Goal: Task Accomplishment & Management: Use online tool/utility

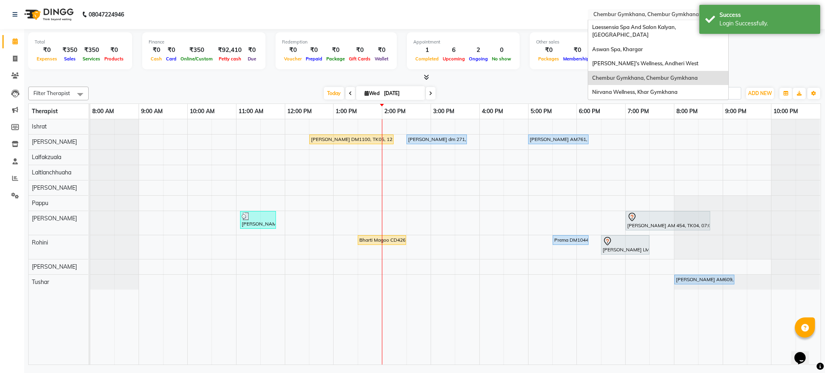
click at [642, 12] on input "text" at bounding box center [650, 15] width 117 height 8
click at [639, 47] on div "Aswan Spa, Khargar" at bounding box center [658, 49] width 140 height 15
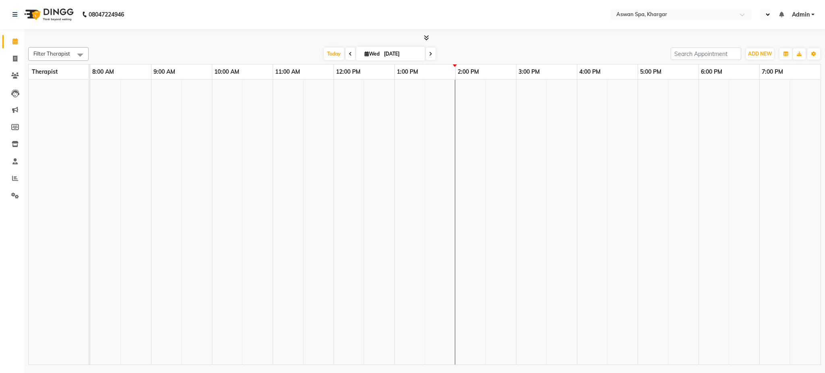
select select "en"
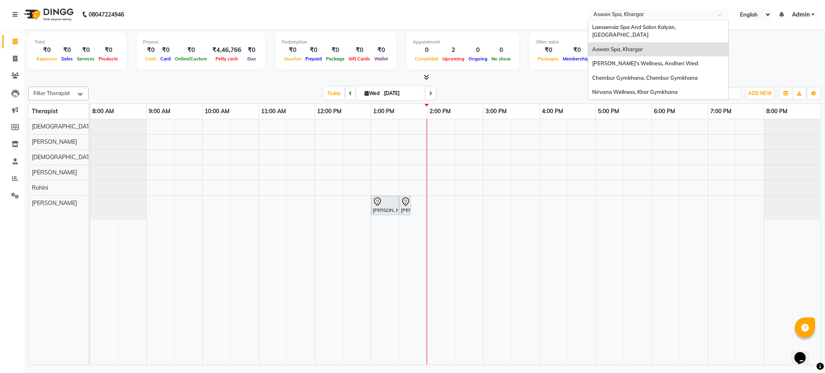
click at [689, 12] on input "text" at bounding box center [650, 15] width 117 height 8
click at [673, 56] on div "[PERSON_NAME]'s Wellness, Andheri West" at bounding box center [658, 63] width 140 height 15
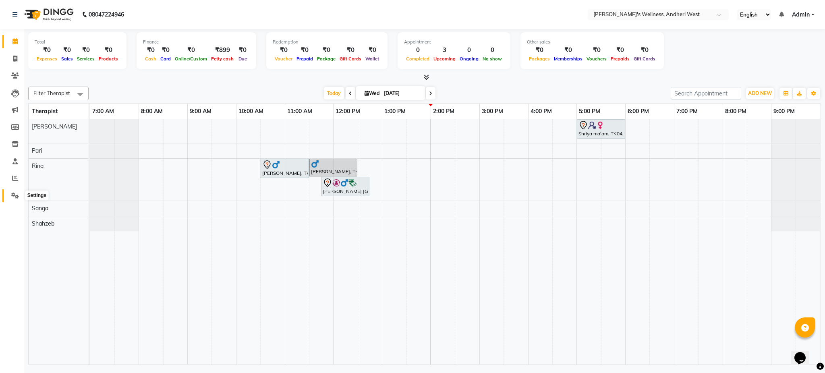
click at [15, 195] on icon at bounding box center [15, 196] width 8 height 6
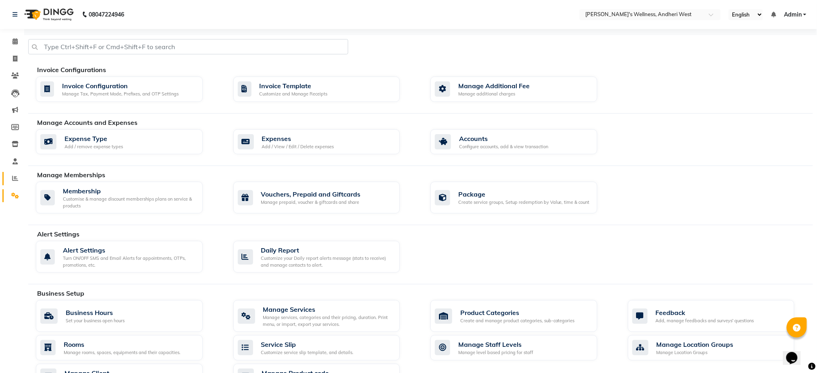
click at [15, 184] on link "Reports" at bounding box center [11, 178] width 19 height 13
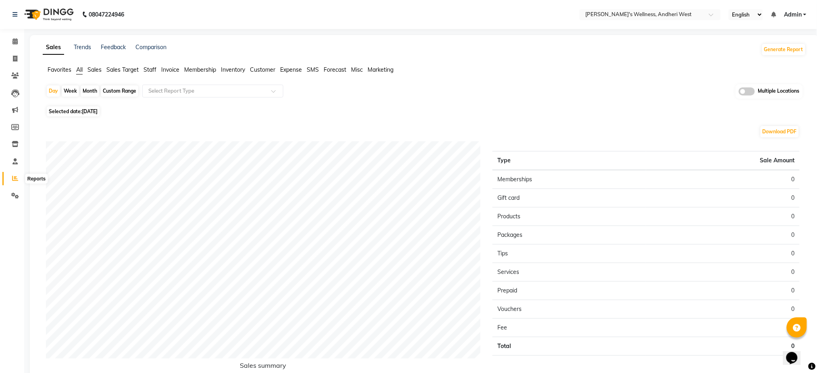
click at [14, 177] on icon at bounding box center [15, 178] width 6 height 6
click at [174, 70] on span "Invoice" at bounding box center [170, 69] width 18 height 7
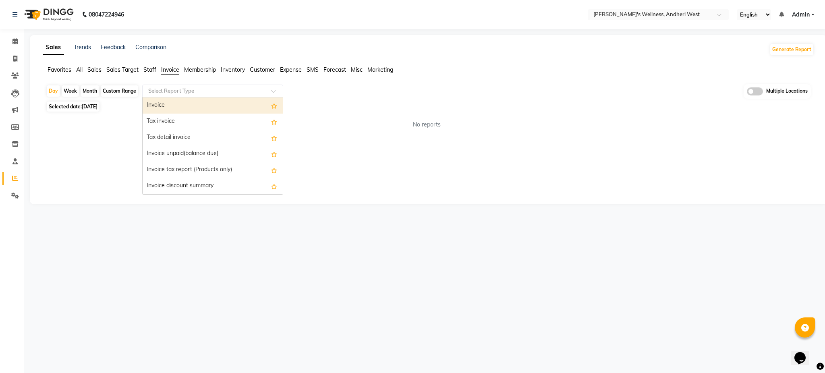
click at [184, 90] on input "text" at bounding box center [205, 91] width 116 height 8
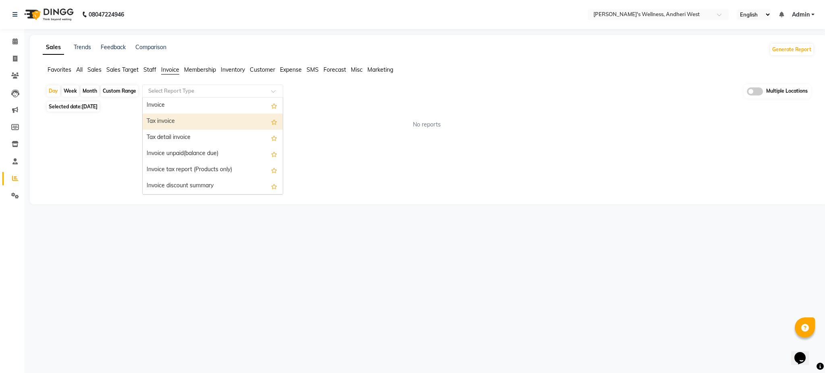
click at [181, 124] on div "Tax invoice" at bounding box center [213, 122] width 140 height 16
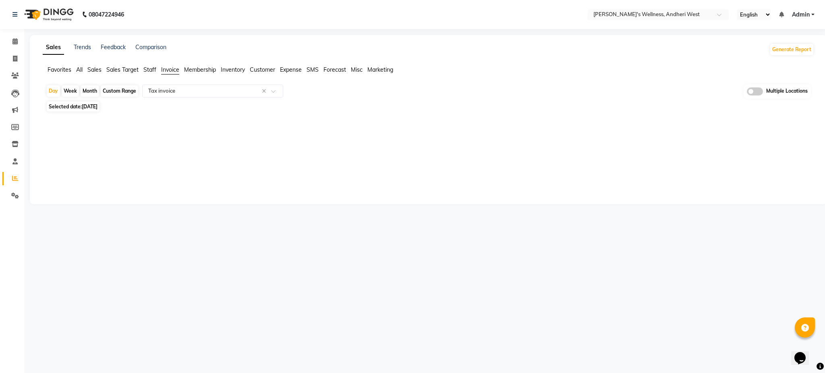
click at [120, 89] on div "Custom Range" at bounding box center [119, 90] width 37 height 11
select select "9"
select select "2025"
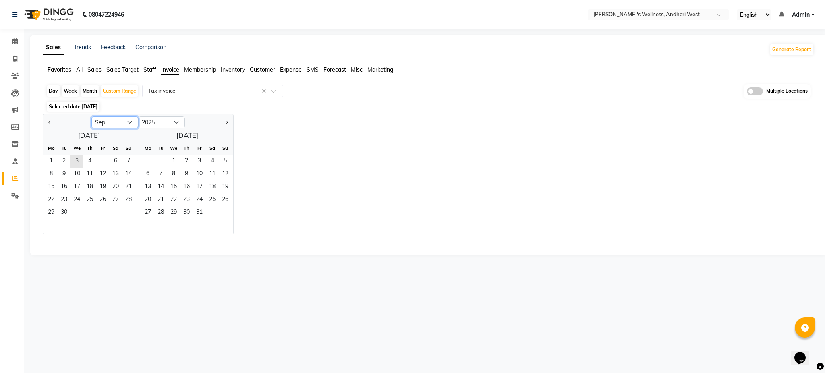
click at [119, 124] on select "Jan Feb Mar Apr May Jun [DATE] Aug Sep Oct Nov Dec" at bounding box center [114, 122] width 47 height 12
select select "8"
click at [91, 116] on select "Jan Feb Mar Apr May Jun [DATE] Aug Sep Oct Nov Dec" at bounding box center [114, 122] width 47 height 12
click at [99, 161] on span "1" at bounding box center [102, 161] width 13 height 13
click at [127, 214] on span "31" at bounding box center [128, 213] width 13 height 13
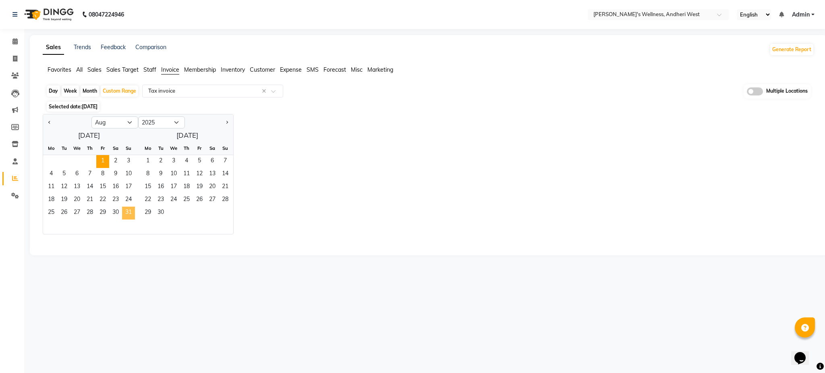
select select "full_report"
select select "pdf"
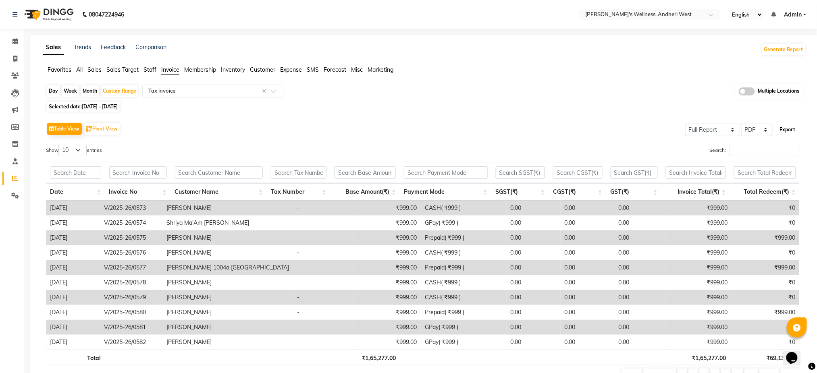
click at [789, 130] on button "Export" at bounding box center [788, 130] width 22 height 14
select select "monospace"
select select "12px"
select select "template_1"
select select "A4"
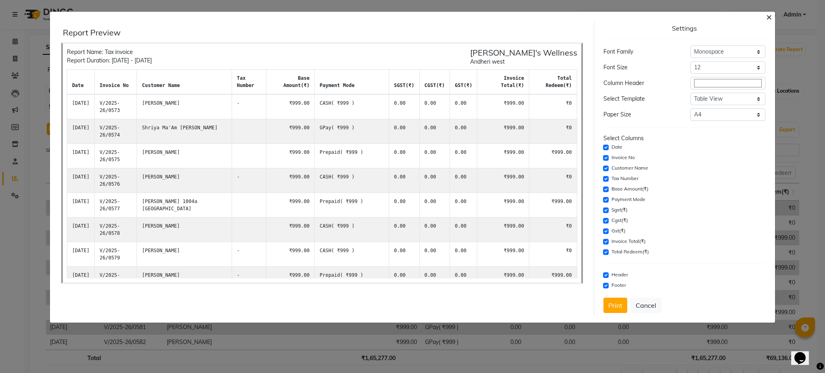
click at [768, 15] on span "×" at bounding box center [770, 16] width 6 height 12
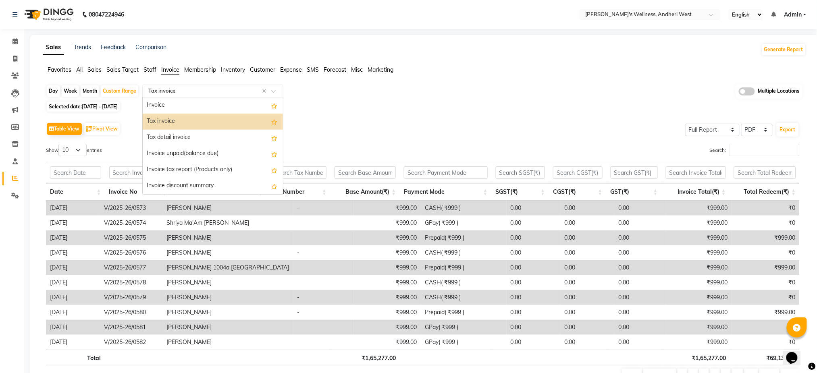
click at [276, 93] on span at bounding box center [276, 93] width 10 height 8
click at [249, 136] on div "Tax detail invoice" at bounding box center [213, 138] width 140 height 16
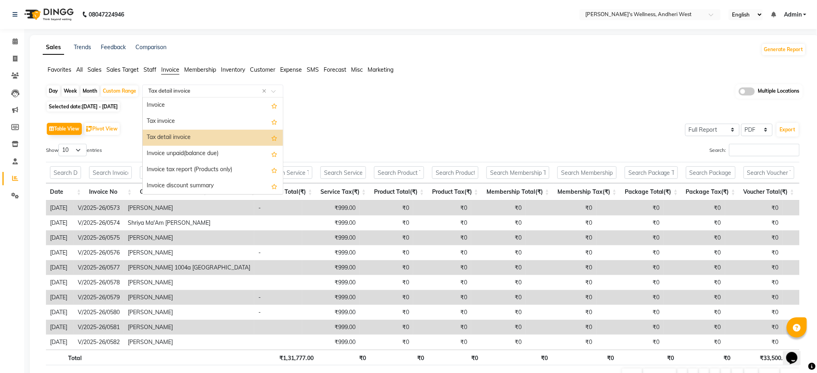
click at [278, 88] on div at bounding box center [213, 91] width 140 height 8
click at [242, 106] on div "Invoice" at bounding box center [213, 106] width 140 height 16
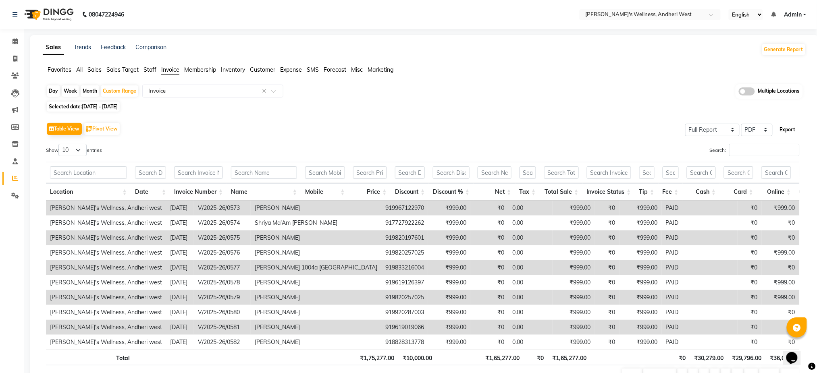
click at [795, 129] on button "Export" at bounding box center [788, 130] width 22 height 14
select select "monospace"
select select "12px"
select select "template_1"
select select "A4"
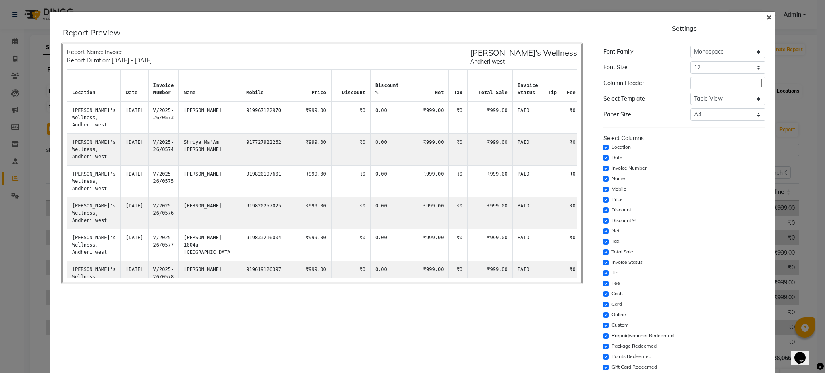
click at [767, 13] on span "×" at bounding box center [770, 16] width 6 height 12
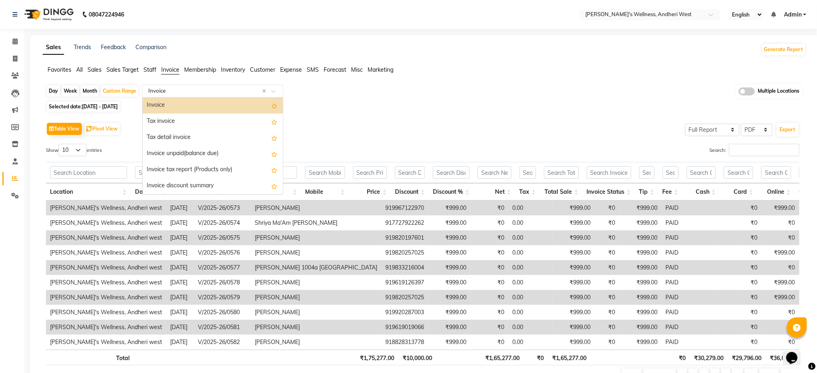
click at [272, 89] on div at bounding box center [213, 91] width 140 height 8
click at [242, 120] on div "Tax invoice" at bounding box center [213, 122] width 140 height 16
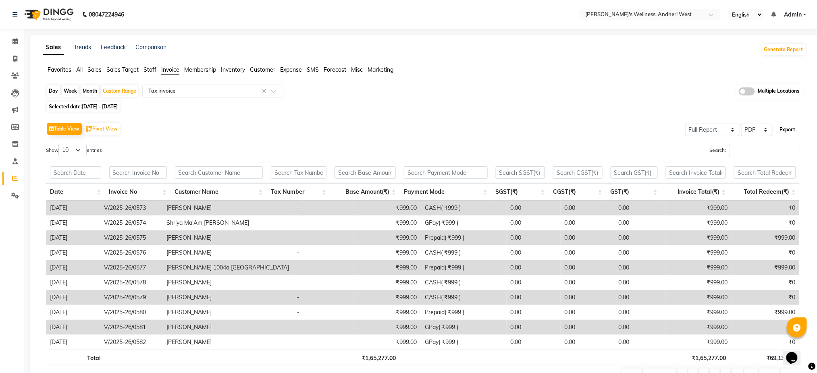
click at [788, 129] on button "Export" at bounding box center [788, 130] width 22 height 14
select select "monospace"
select select "12px"
select select "template_1"
select select "A4"
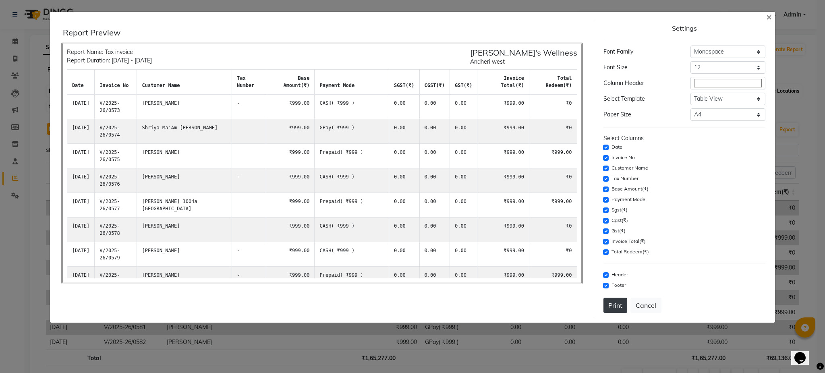
click at [614, 309] on button "Print" at bounding box center [616, 305] width 24 height 15
click at [769, 16] on span "×" at bounding box center [770, 16] width 6 height 12
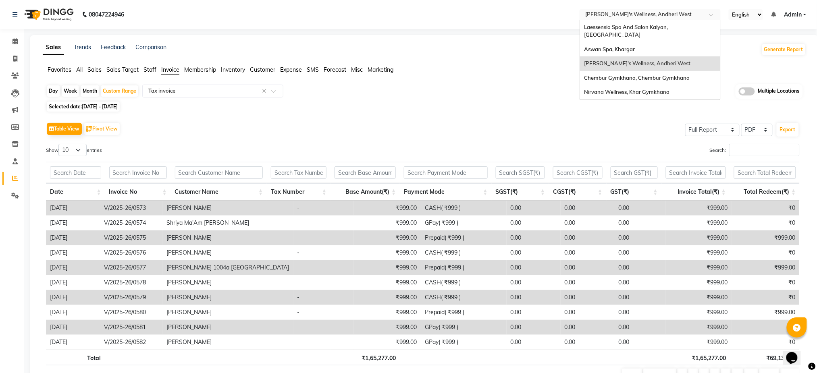
click at [686, 15] on input "text" at bounding box center [642, 15] width 117 height 8
click at [677, 32] on div "Laessensia Spa And Salon Kalyan, [GEOGRAPHIC_DATA]" at bounding box center [650, 31] width 140 height 22
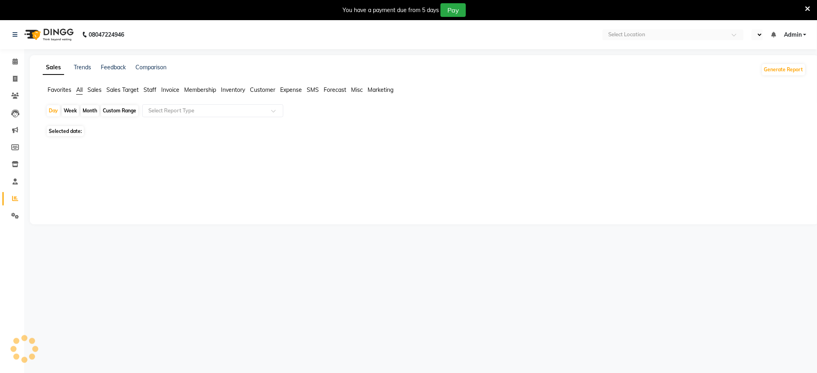
select select "en"
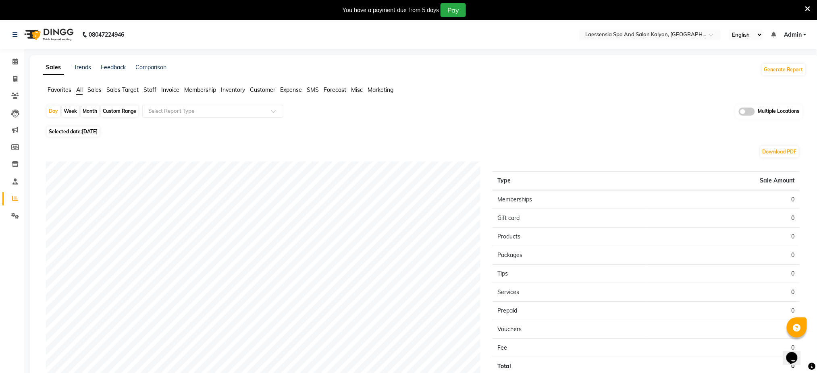
click at [169, 91] on span "Invoice" at bounding box center [170, 89] width 18 height 7
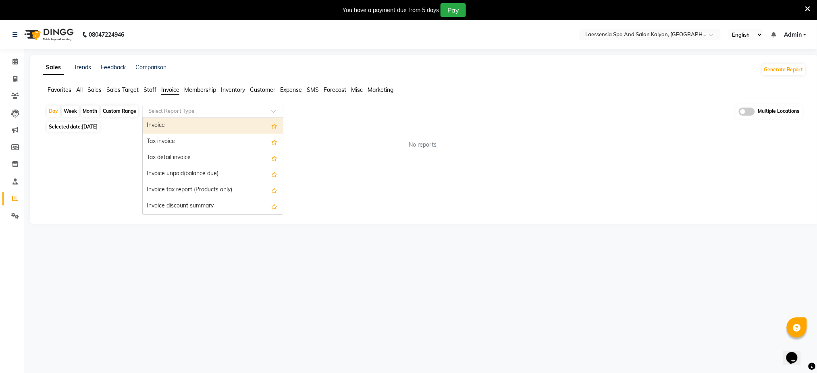
click at [210, 110] on input "text" at bounding box center [205, 111] width 116 height 8
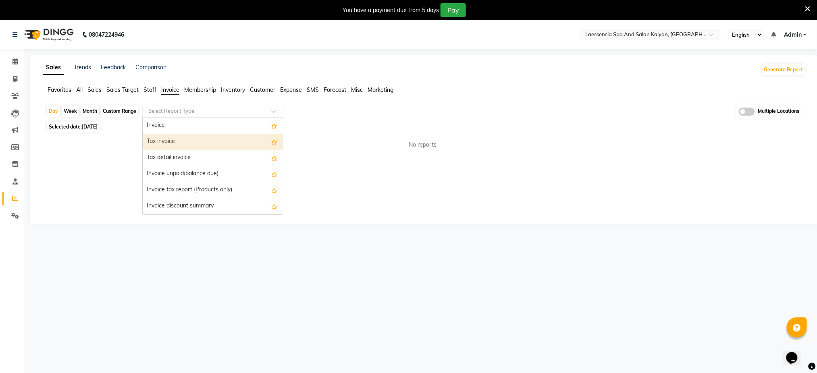
click at [189, 141] on div "Tax invoice" at bounding box center [213, 142] width 140 height 16
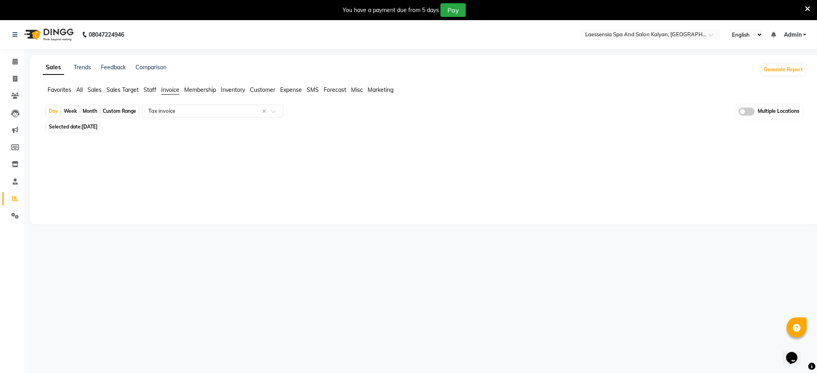
click at [115, 113] on div "Custom Range" at bounding box center [119, 111] width 37 height 11
select select "9"
select select "2025"
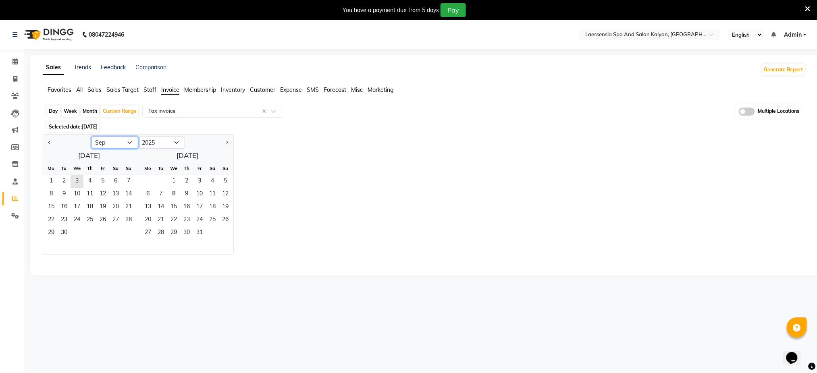
click at [100, 142] on select "Jan Feb Mar Apr May Jun [DATE] Aug Sep Oct Nov Dec" at bounding box center [114, 143] width 47 height 12
select select "8"
click at [91, 137] on select "Jan Feb Mar Apr May Jun [DATE] Aug Sep Oct Nov Dec" at bounding box center [114, 143] width 47 height 12
click at [104, 181] on span "1" at bounding box center [102, 181] width 13 height 13
click at [124, 230] on span "31" at bounding box center [128, 233] width 13 height 13
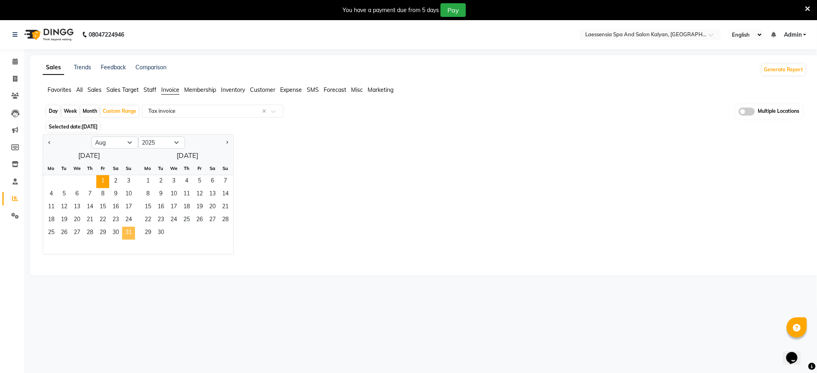
select select "full_report"
select select "pdf"
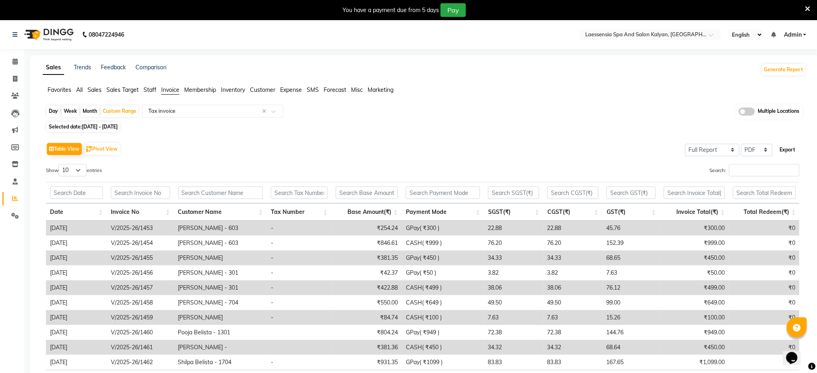
click at [790, 149] on button "Export" at bounding box center [788, 150] width 22 height 14
select select "monospace"
select select "12px"
select select "template_1"
select select "A4"
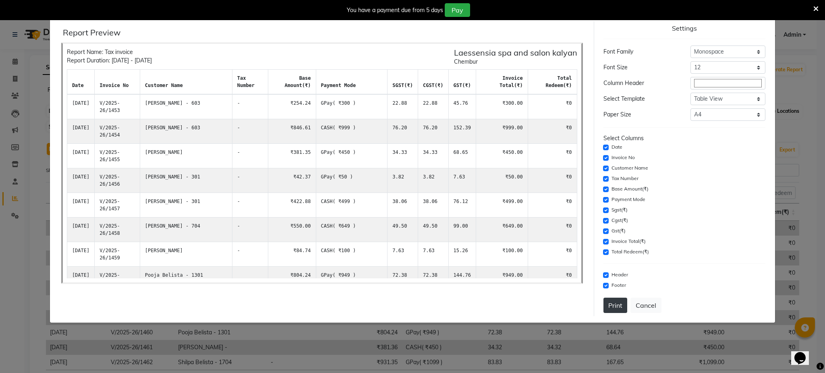
click at [617, 312] on button "Print" at bounding box center [616, 305] width 24 height 15
click at [646, 303] on button "Cancel" at bounding box center [646, 305] width 31 height 15
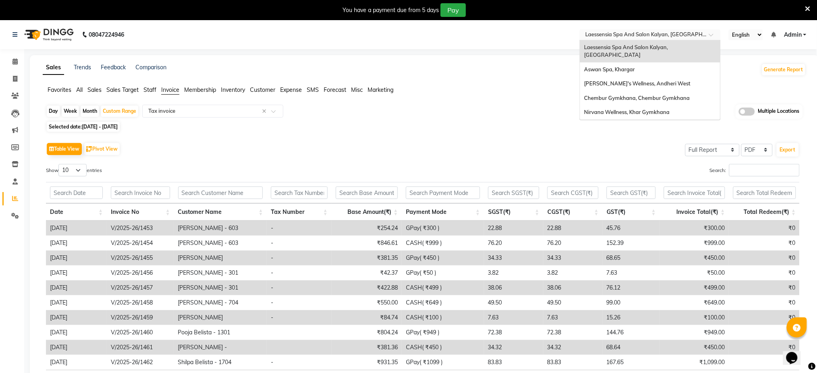
click at [649, 32] on input "text" at bounding box center [642, 35] width 117 height 8
click at [632, 66] on span "Aswan Spa, Khargar" at bounding box center [609, 69] width 51 height 6
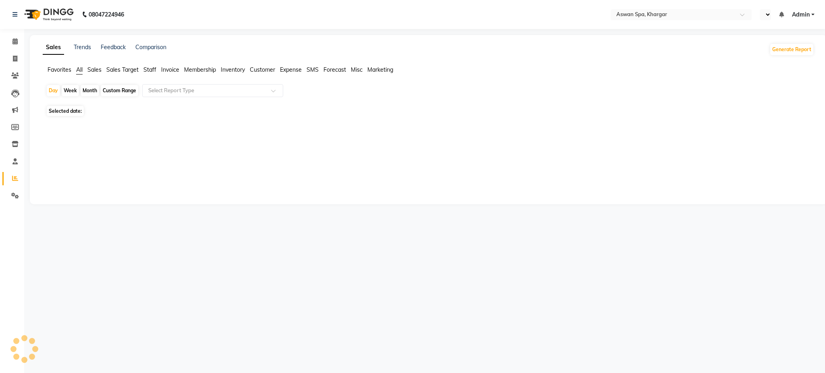
select select "en"
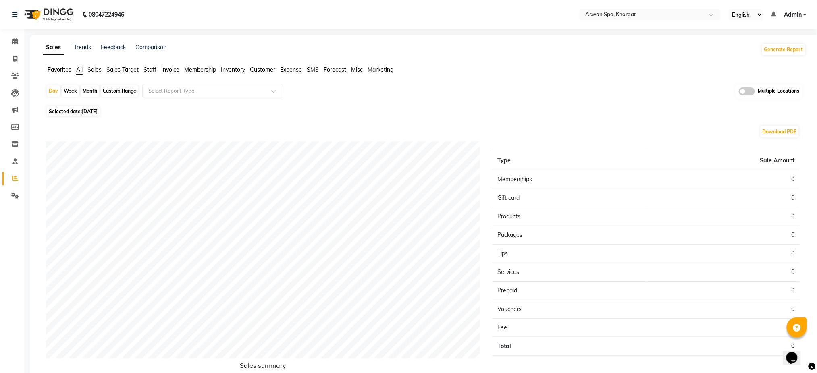
click at [167, 68] on span "Invoice" at bounding box center [170, 69] width 18 height 7
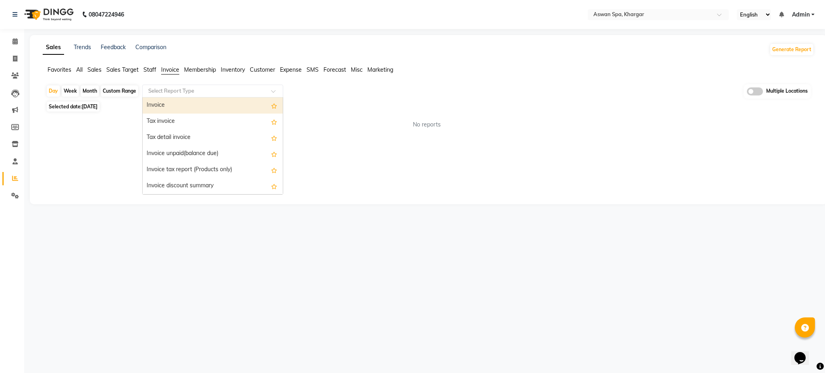
click at [180, 92] on input "text" at bounding box center [205, 91] width 116 height 8
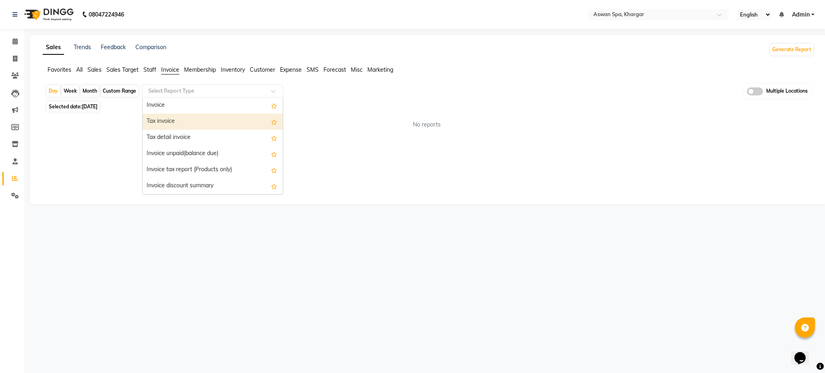
click at [174, 125] on div "Tax invoice" at bounding box center [213, 122] width 140 height 16
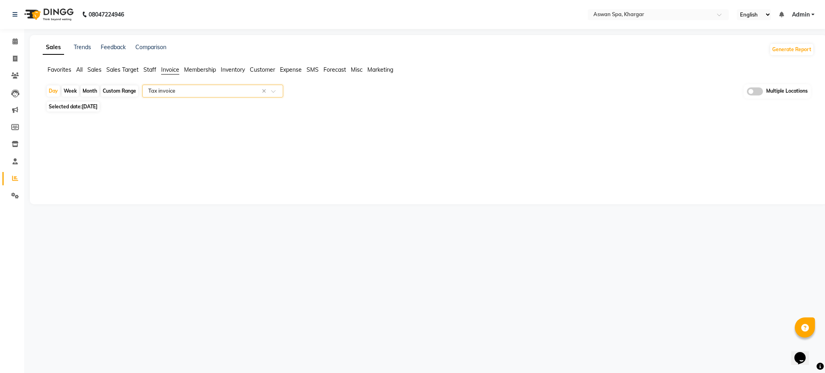
click at [124, 90] on div "Custom Range" at bounding box center [119, 90] width 37 height 11
select select "9"
select select "2025"
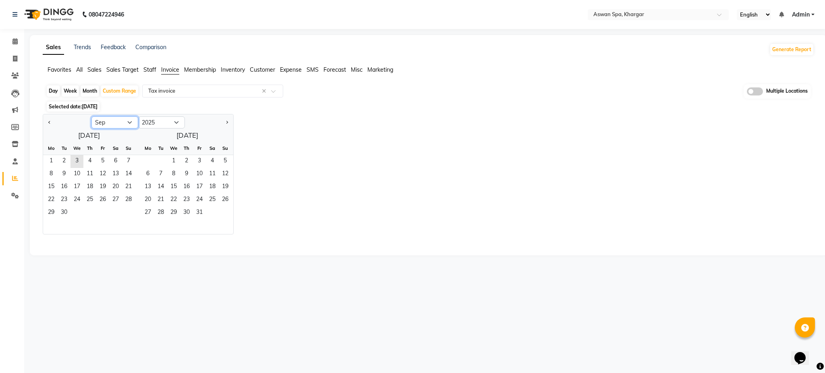
click at [104, 122] on select "Jan Feb Mar Apr May Jun [DATE] Aug Sep Oct Nov Dec" at bounding box center [114, 122] width 47 height 12
select select "8"
click at [91, 116] on select "Jan Feb Mar Apr May Jun [DATE] Aug Sep Oct Nov Dec" at bounding box center [114, 122] width 47 height 12
click at [107, 162] on span "1" at bounding box center [102, 161] width 13 height 13
click at [127, 212] on span "31" at bounding box center [128, 213] width 13 height 13
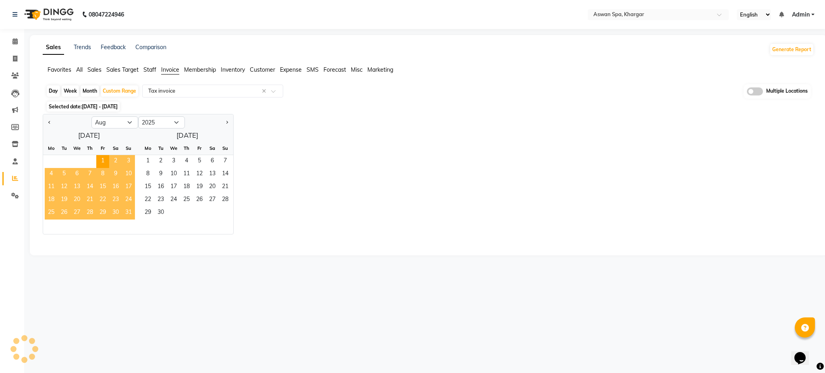
select select "full_report"
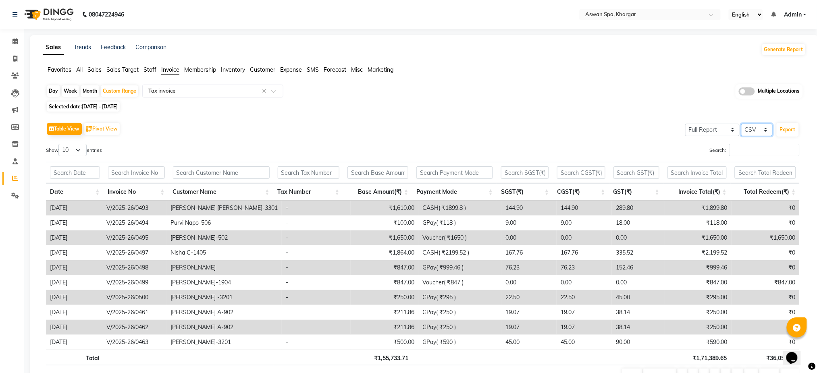
click at [758, 129] on select "Select CSV PDF" at bounding box center [756, 130] width 31 height 12
select select "pdf"
click at [742, 124] on select "Select CSV PDF" at bounding box center [756, 130] width 31 height 12
click at [789, 126] on button "Export" at bounding box center [788, 130] width 22 height 14
select select "monospace"
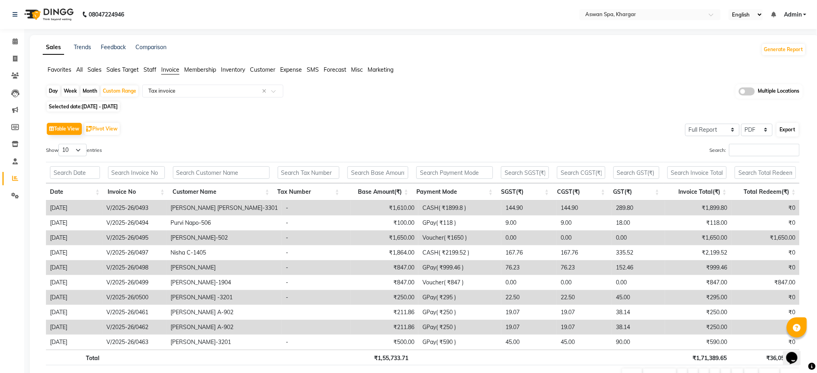
select select "12px"
select select "template_1"
select select "A4"
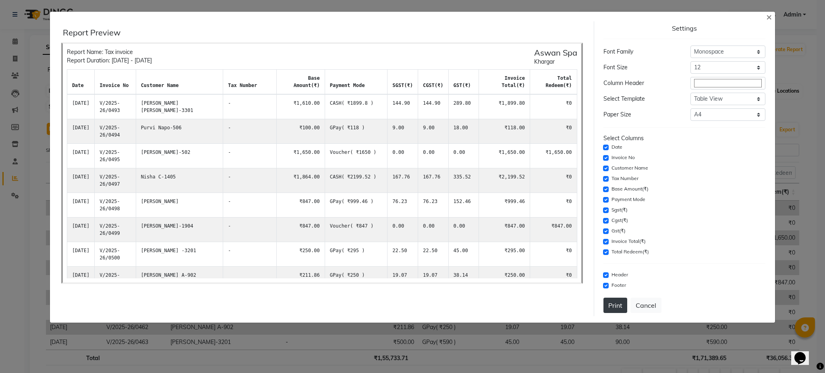
click at [614, 306] on button "Print" at bounding box center [616, 305] width 24 height 15
click at [772, 19] on span "×" at bounding box center [770, 16] width 6 height 12
